Goal: Task Accomplishment & Management: Manage account settings

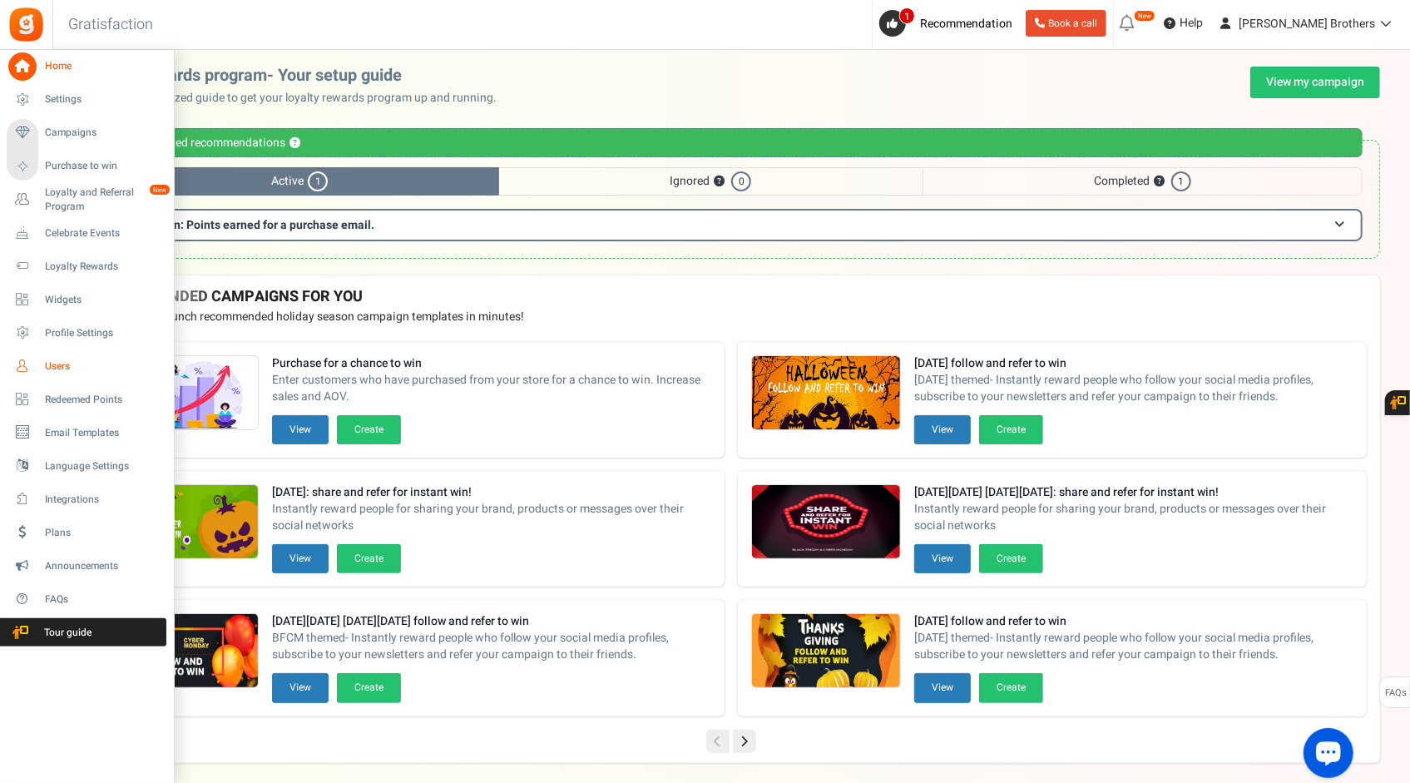
click at [72, 362] on span "Users" at bounding box center [103, 366] width 116 height 14
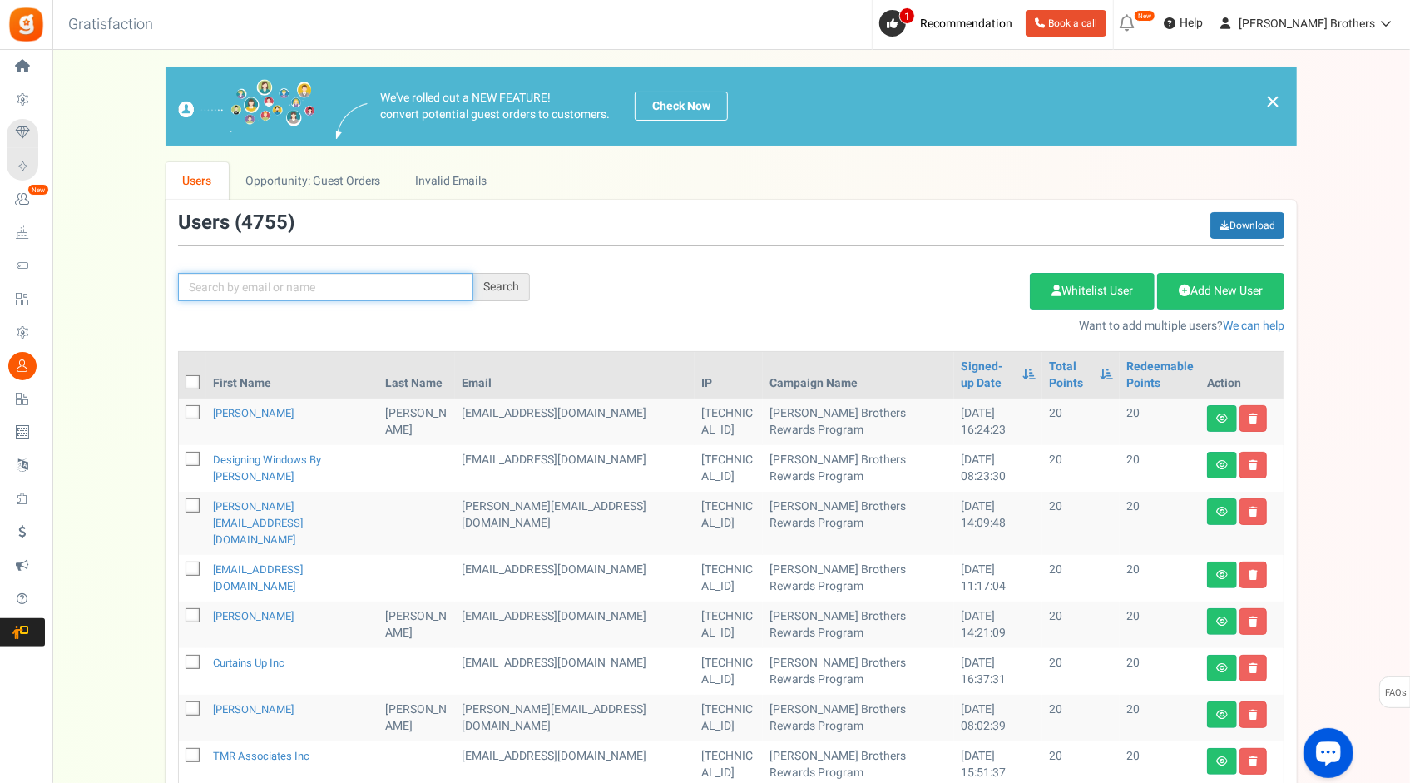
click at [351, 290] on input "text" at bounding box center [325, 287] width 295 height 28
paste input "[EMAIL_ADDRESS][DOMAIN_NAME]"
type input "[EMAIL_ADDRESS][DOMAIN_NAME]"
click at [491, 284] on div "Search" at bounding box center [501, 287] width 57 height 28
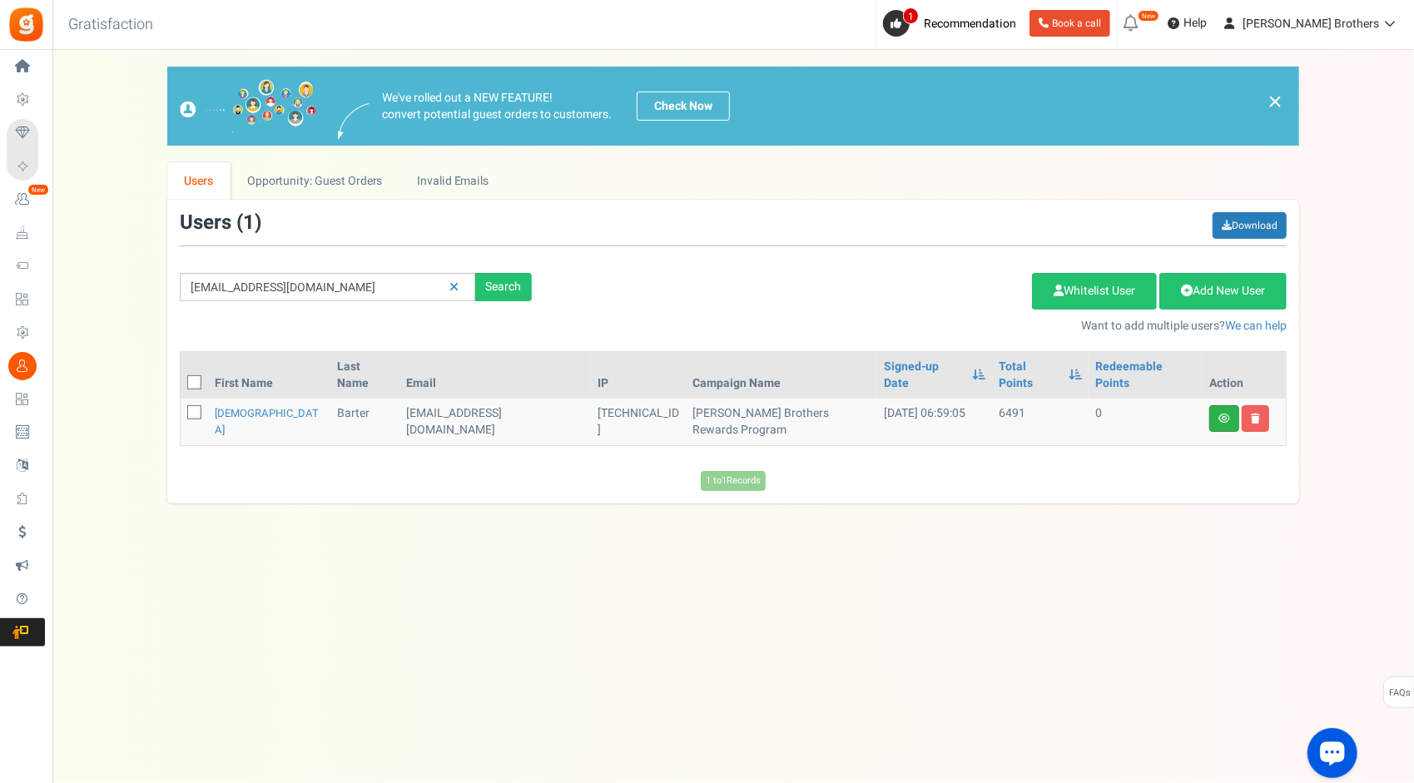
click at [1218, 405] on link at bounding box center [1224, 418] width 30 height 27
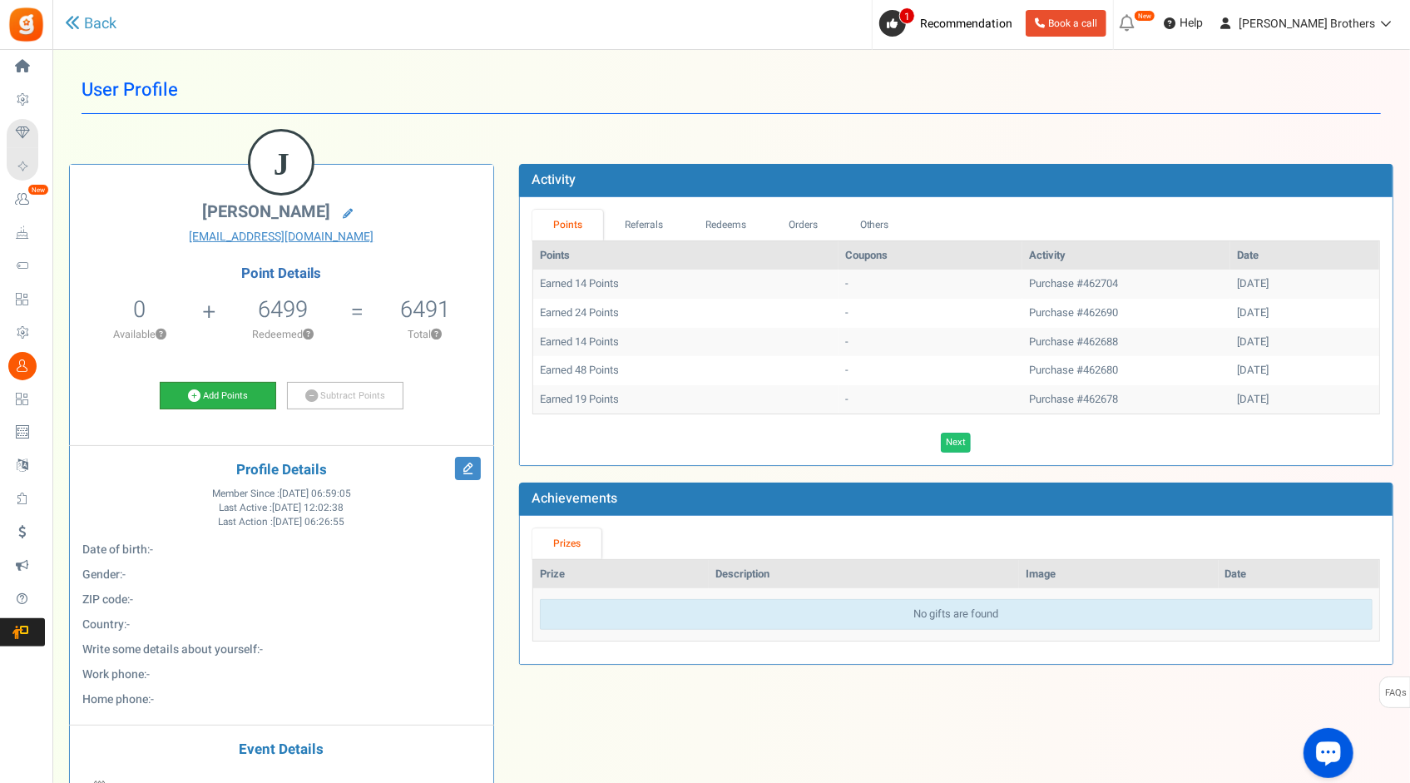
click at [219, 399] on link "Add Points" at bounding box center [218, 396] width 116 height 28
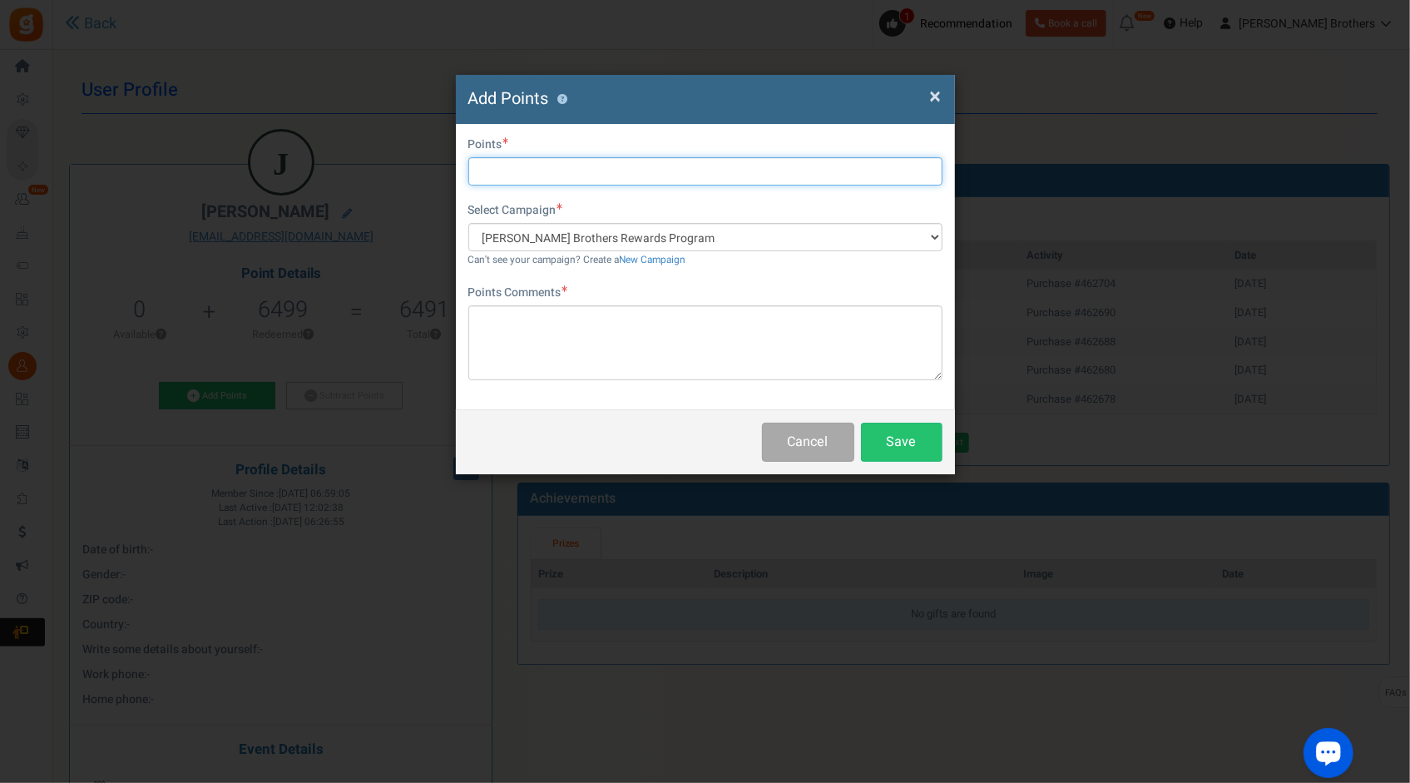
click at [601, 176] on input "text" at bounding box center [705, 171] width 474 height 28
paste input "63.30"
type input "63.30"
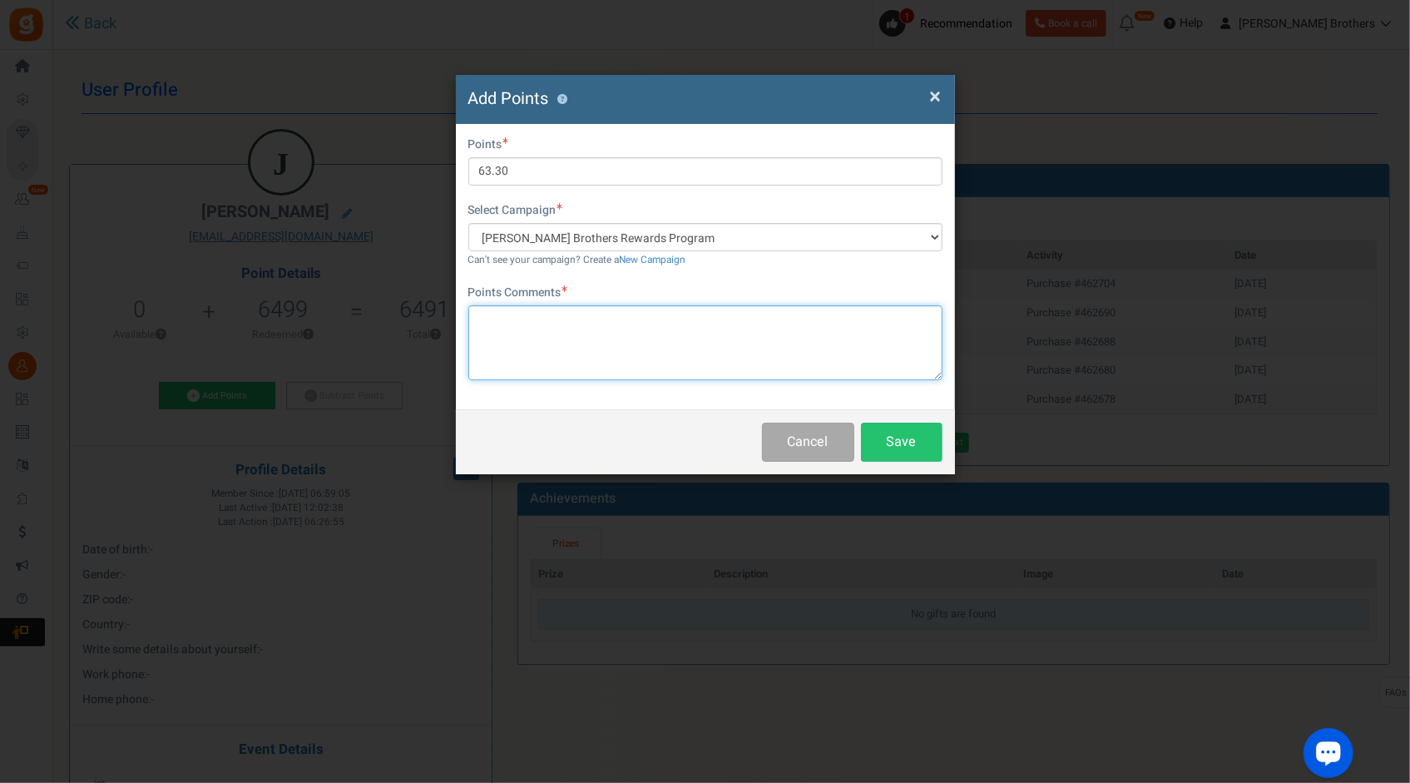
click at [683, 341] on textarea at bounding box center [705, 342] width 474 height 75
type textarea "adding 63.30 - LTV"
click at [928, 448] on button "Save" at bounding box center [902, 442] width 82 height 39
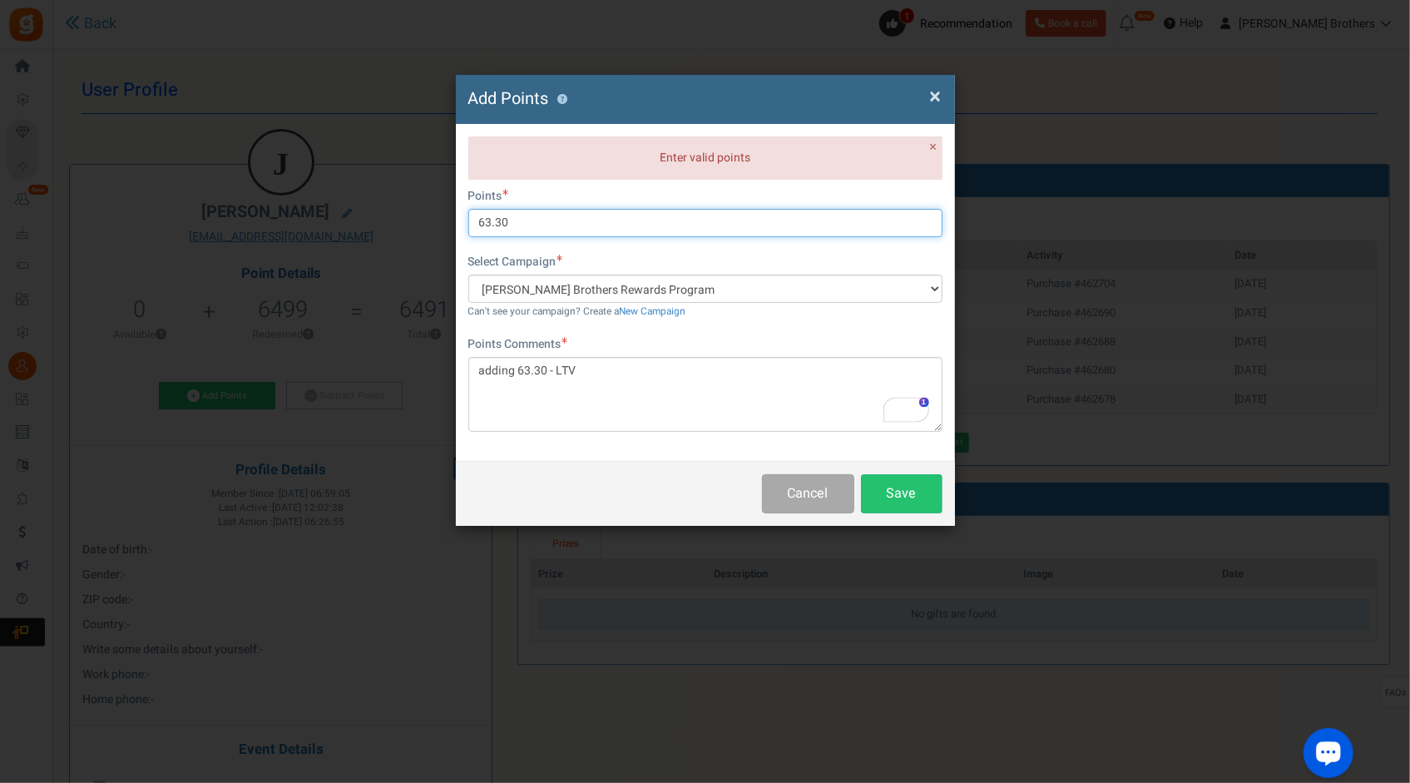
click at [607, 220] on input "63.30" at bounding box center [705, 223] width 474 height 28
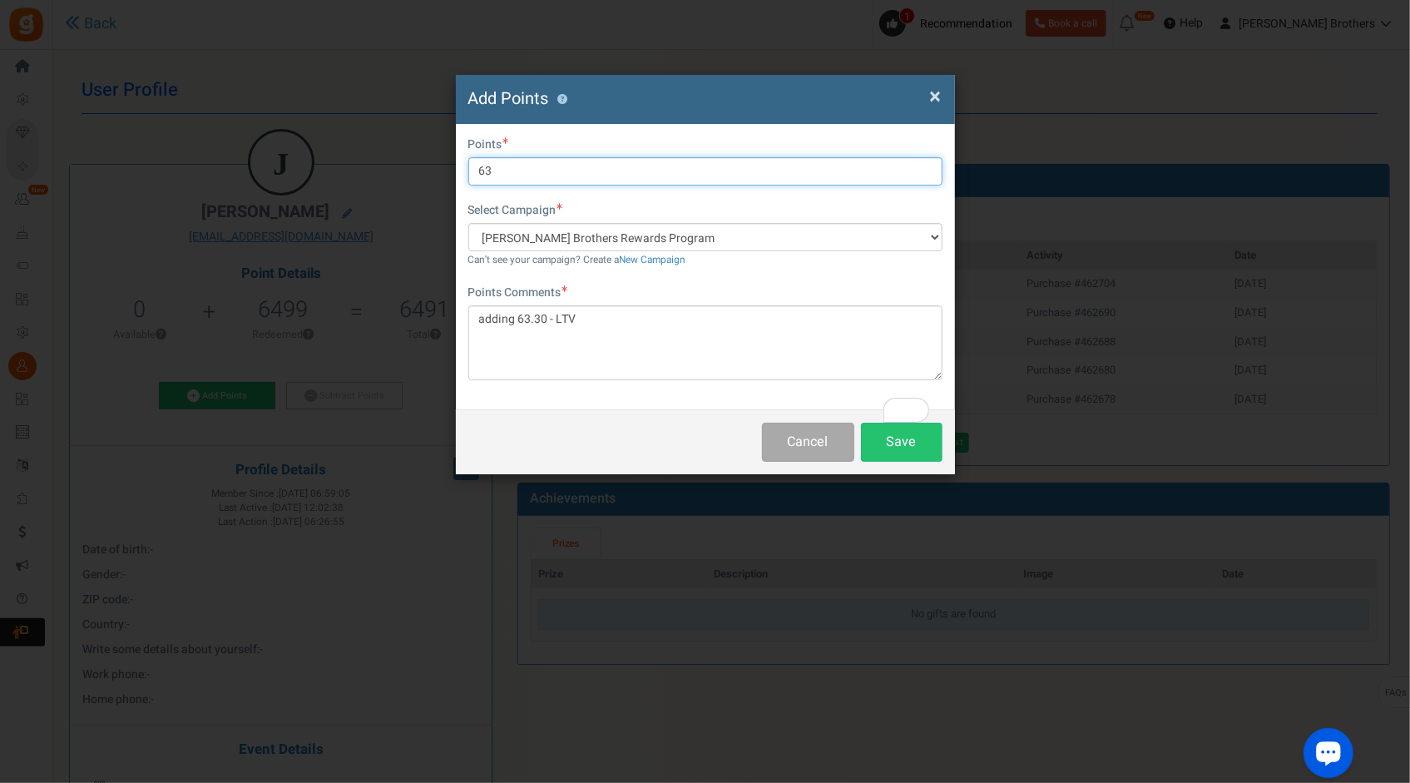
type input "63"
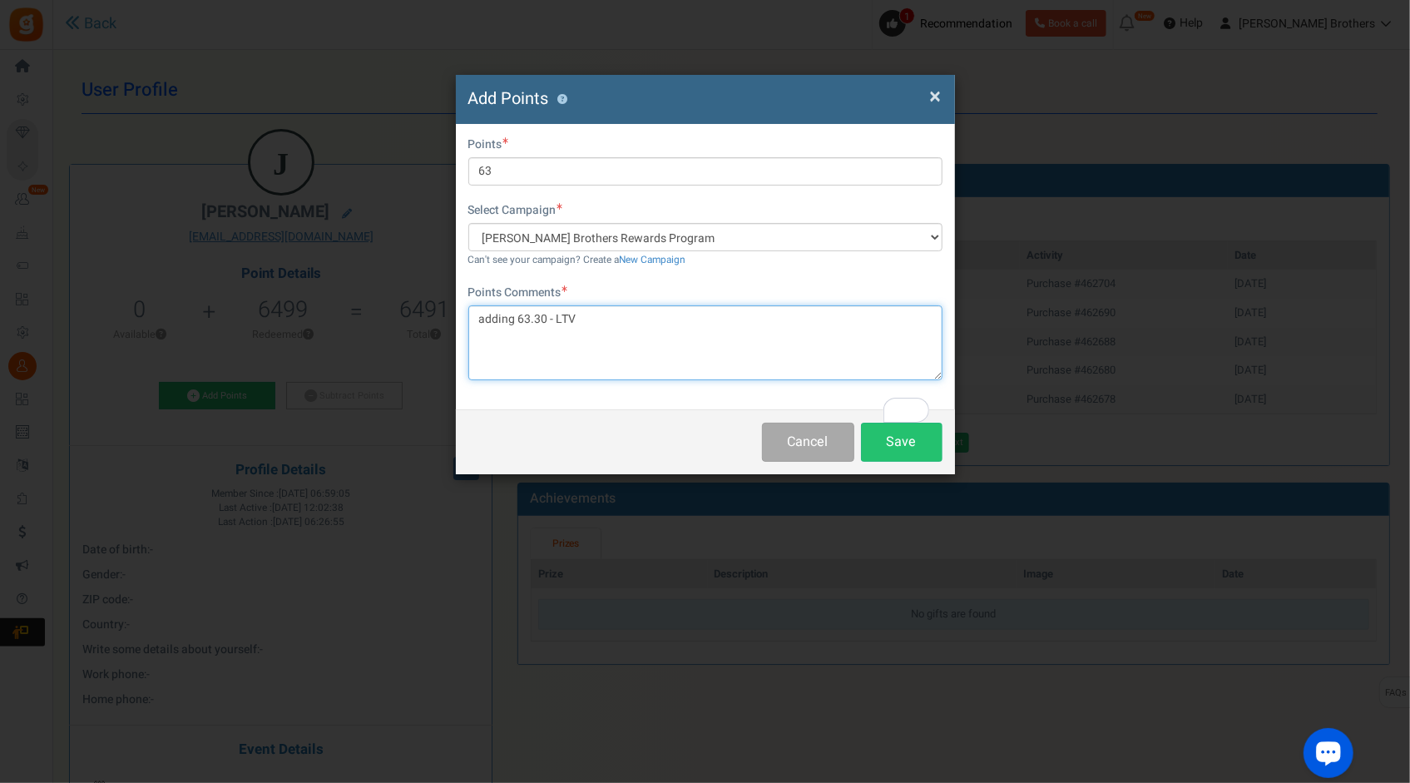
click at [549, 374] on textarea "adding 63.30 - LTV" at bounding box center [705, 342] width 474 height 75
type textarea "adding 63 - LTV"
click at [928, 449] on button "Save" at bounding box center [902, 442] width 82 height 39
